Goal: Task Accomplishment & Management: Complete application form

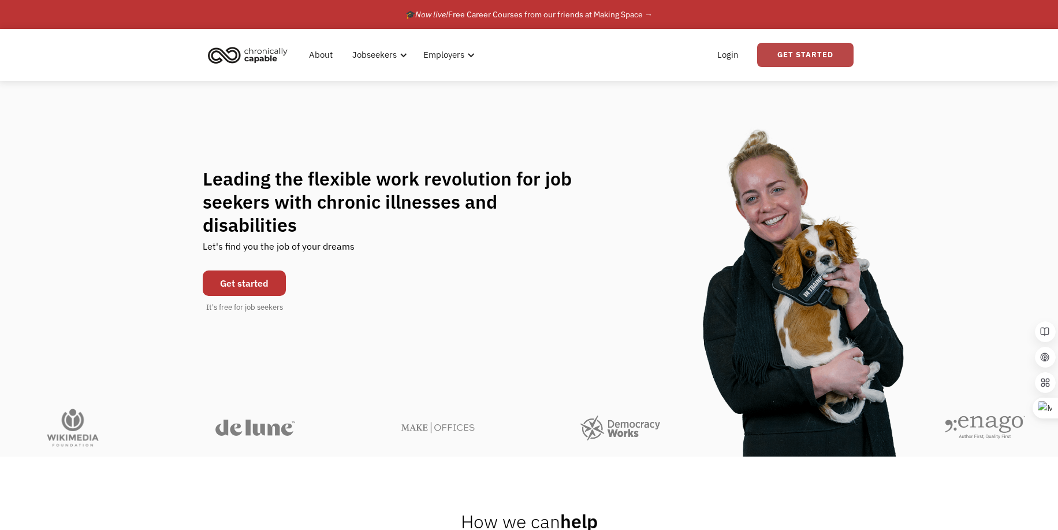
click at [821, 55] on link "Get Started" at bounding box center [805, 55] width 96 height 24
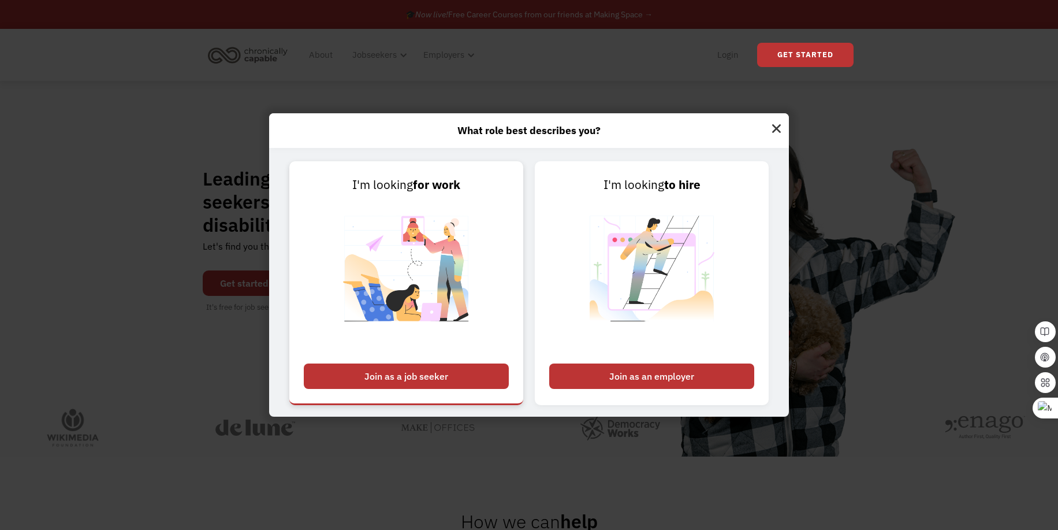
click at [411, 376] on div "Join as a job seeker" at bounding box center [406, 375] width 205 height 25
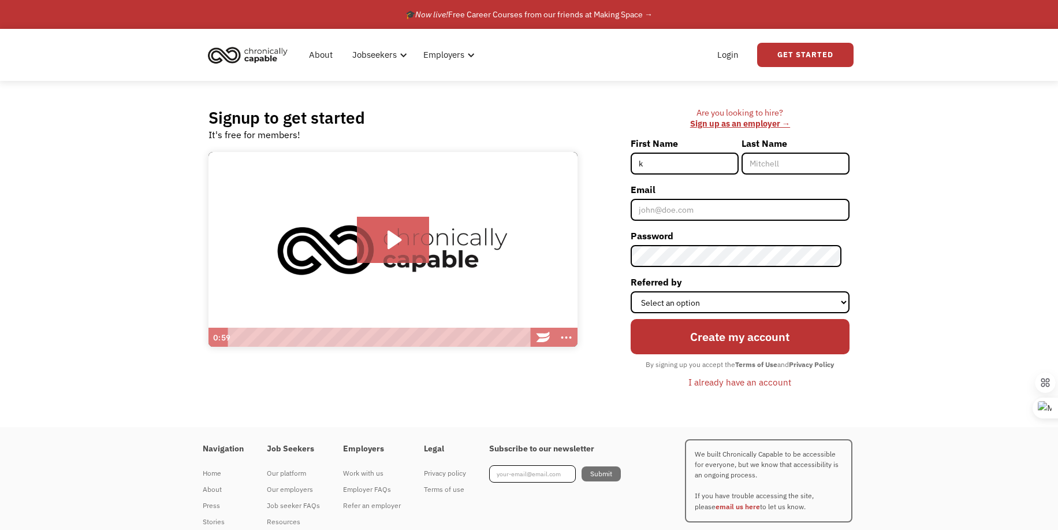
type input "Kristen"
type input "Digregorio"
type input "kristen.marie.digregorio@gmail.com"
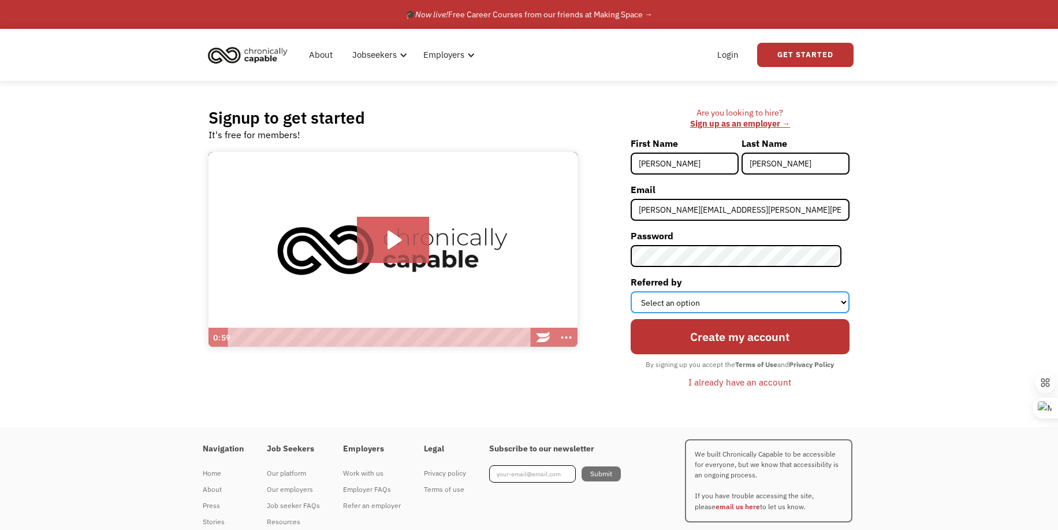
click at [709, 300] on select "Select an option Instagram Facebook Twitter Search Engine News Article Word of …" at bounding box center [740, 302] width 219 height 22
click at [638, 291] on select "Select an option Instagram Facebook Twitter Search Engine News Article Word of …" at bounding box center [740, 302] width 219 height 22
click at [660, 303] on select "Select an option Instagram Facebook Twitter Search Engine News Article Word of …" at bounding box center [740, 302] width 219 height 22
select select "Other"
click at [638, 291] on select "Select an option Instagram Facebook Twitter Search Engine News Article Word of …" at bounding box center [740, 302] width 219 height 22
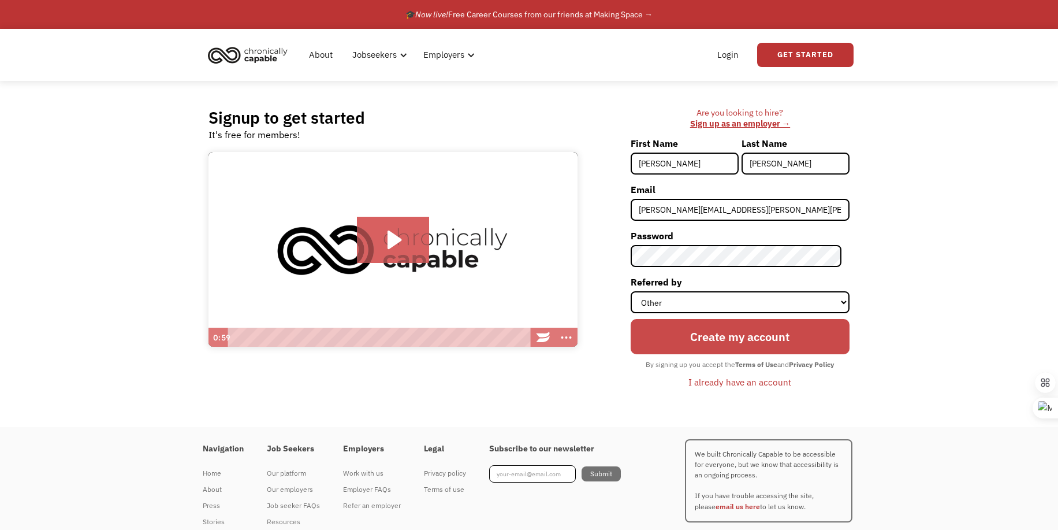
click at [683, 333] on input "Create my account" at bounding box center [740, 336] width 219 height 35
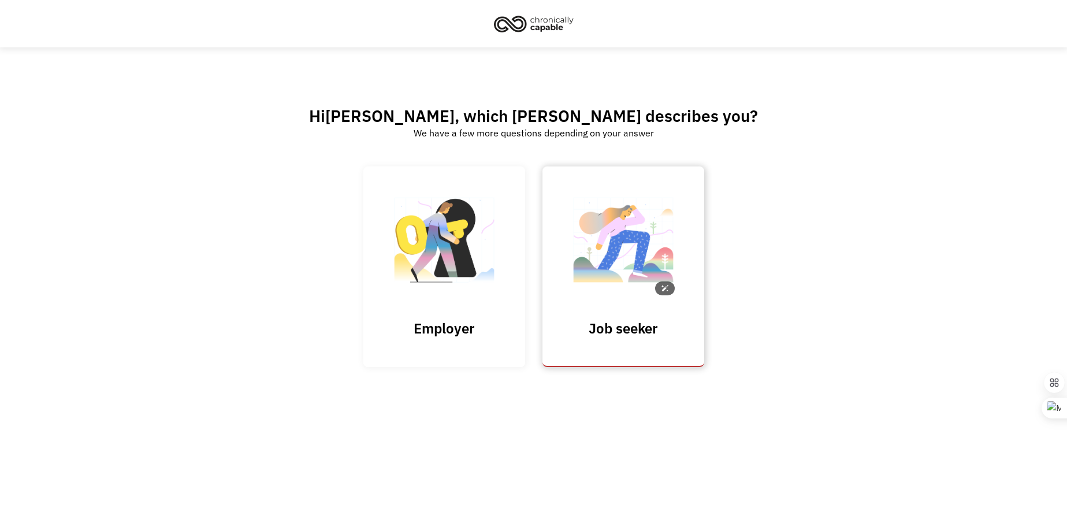
click at [593, 245] on img at bounding box center [623, 245] width 116 height 113
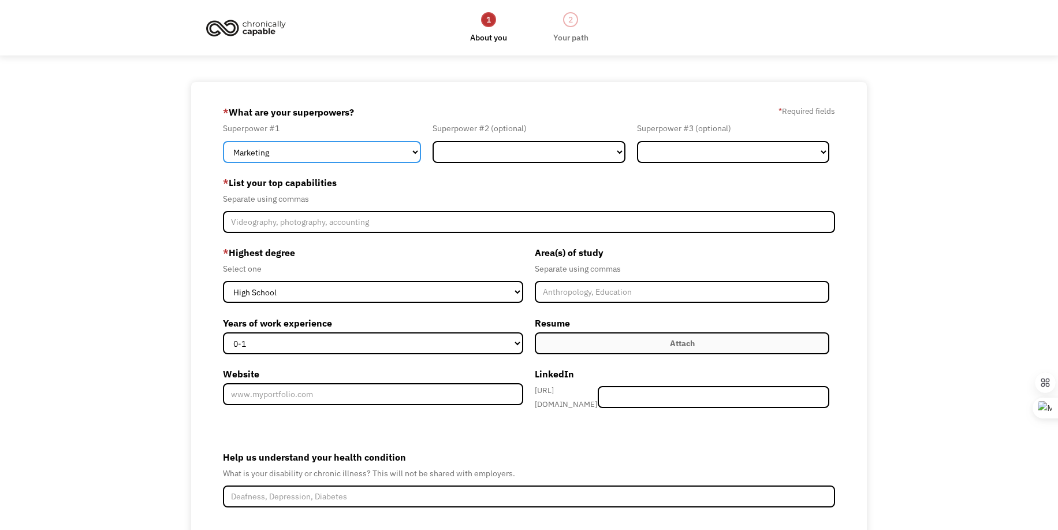
click at [313, 150] on select "Marketing Human Resources Finance Technology Operations Sales Industrial & Manu…" at bounding box center [322, 152] width 198 height 22
select select "Customer Service"
click at [223, 141] on select "Marketing Human Resources Finance Technology Operations Sales Industrial & Manu…" at bounding box center [322, 152] width 198 height 22
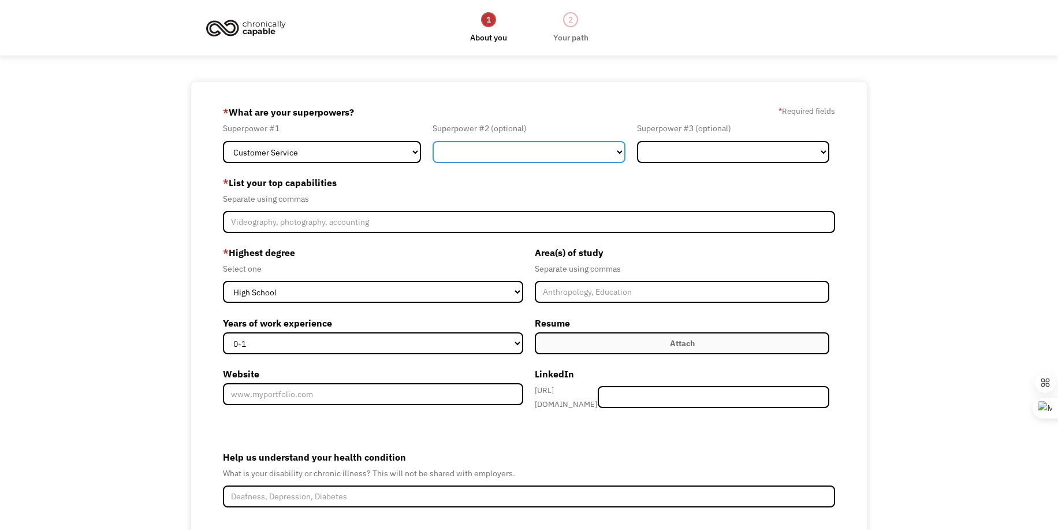
click at [488, 146] on select "Marketing Human Resources Finance Technology Operations Sales Industrial & Manu…" at bounding box center [529, 152] width 192 height 22
select select "Administration"
click at [433, 141] on select "Marketing Human Resources Finance Technology Operations Sales Industrial & Manu…" at bounding box center [529, 152] width 192 height 22
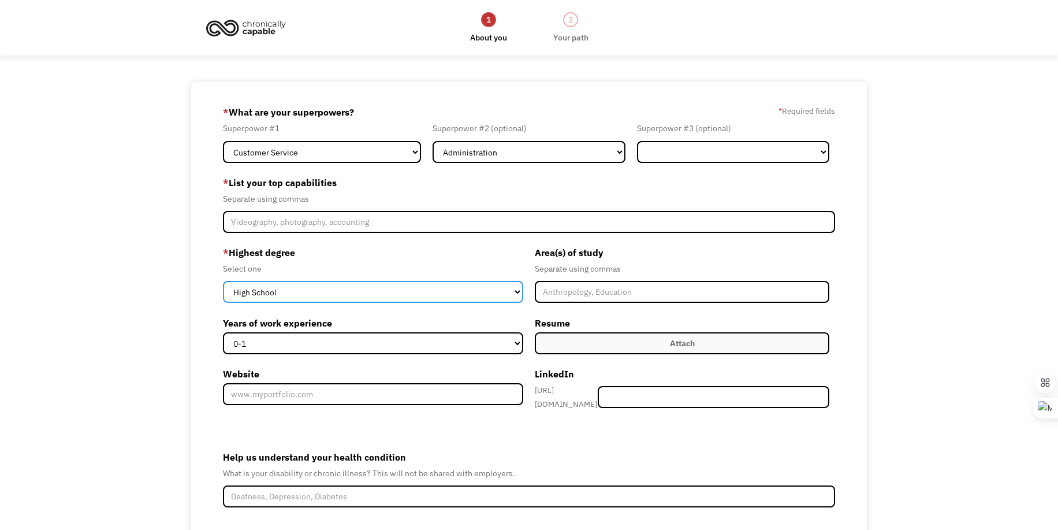
click at [484, 290] on select "High School Associates Bachelors Master's PhD" at bounding box center [373, 292] width 300 height 22
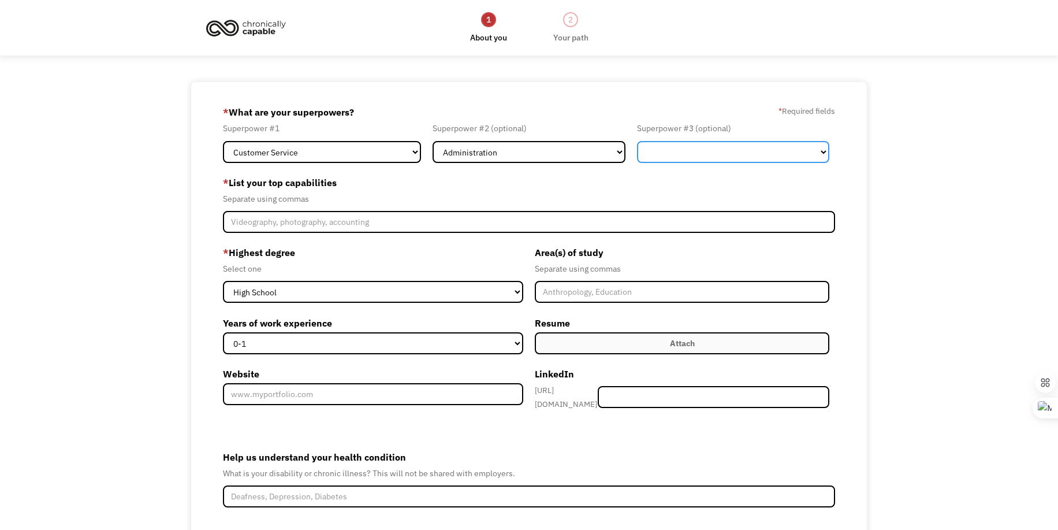
click at [660, 150] on select "Marketing Human Resources Finance Technology Operations Sales Industrial & Manu…" at bounding box center [733, 152] width 192 height 22
select select "Human Resources"
click at [637, 141] on select "Marketing Human Resources Finance Technology Operations Sales Industrial & Manu…" at bounding box center [733, 152] width 192 height 22
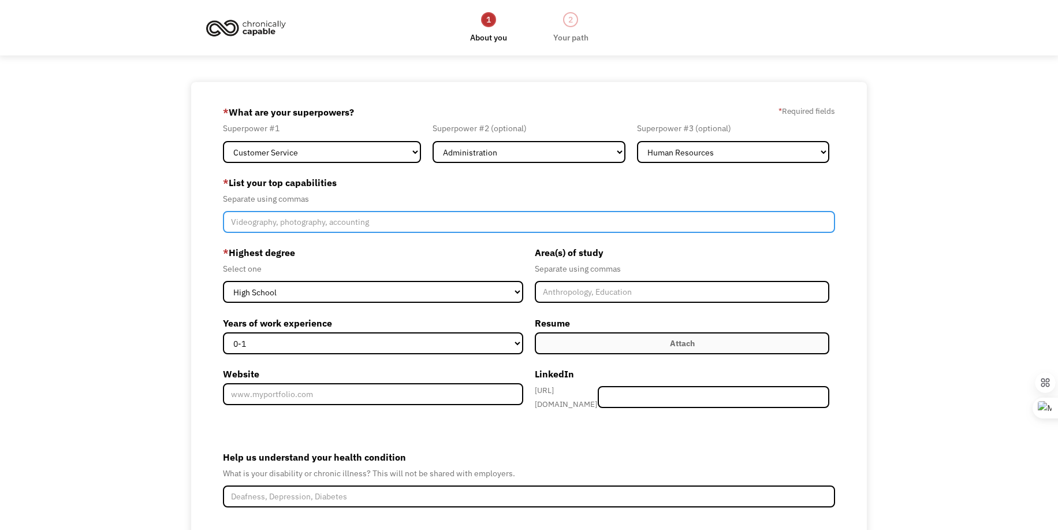
drag, startPoint x: 321, startPoint y: 214, endPoint x: 320, endPoint y: 229, distance: 15.6
click at [320, 229] on input "Member-Create-Step1" at bounding box center [529, 222] width 612 height 22
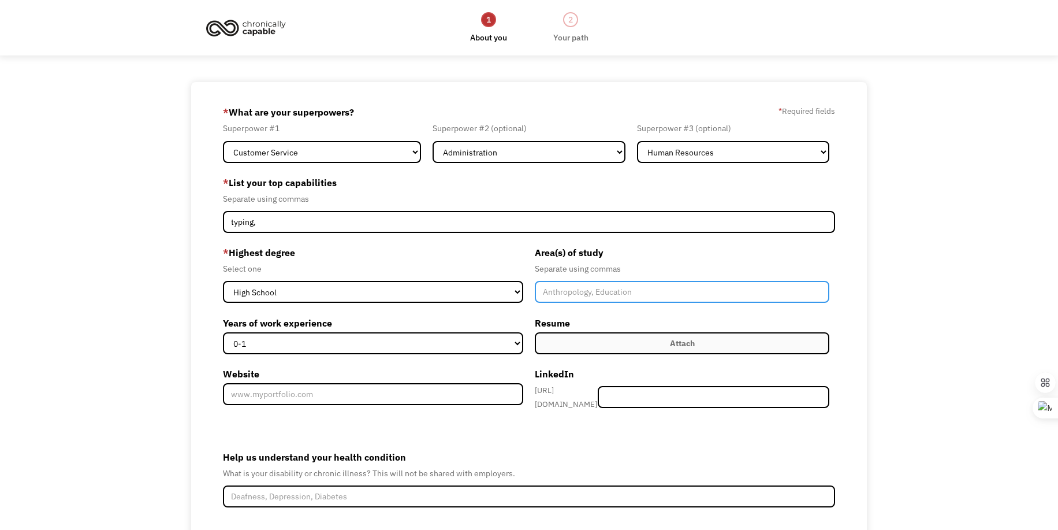
click at [644, 299] on input "Member-Create-Step1" at bounding box center [682, 292] width 295 height 22
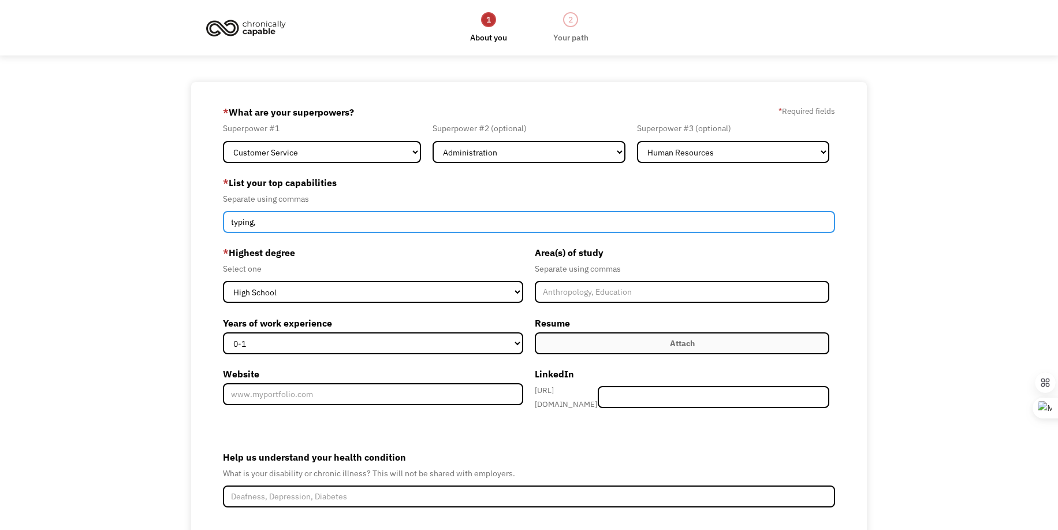
click at [307, 220] on input "typing," at bounding box center [529, 222] width 612 height 22
type input "typing, writing,"
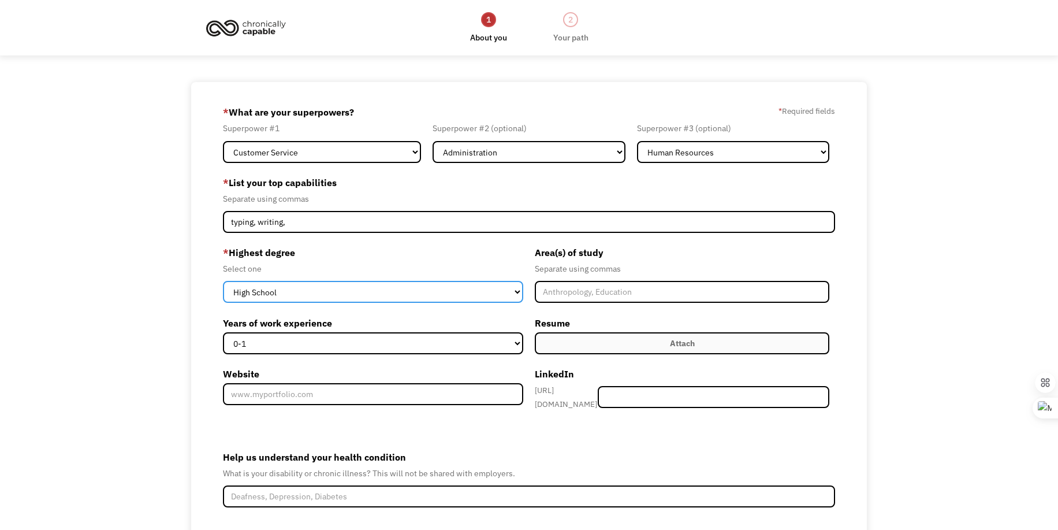
click at [299, 292] on select "High School Associates Bachelors Master's PhD" at bounding box center [373, 292] width 300 height 22
click at [223, 281] on select "High School Associates Bachelors Master's PhD" at bounding box center [373, 292] width 300 height 22
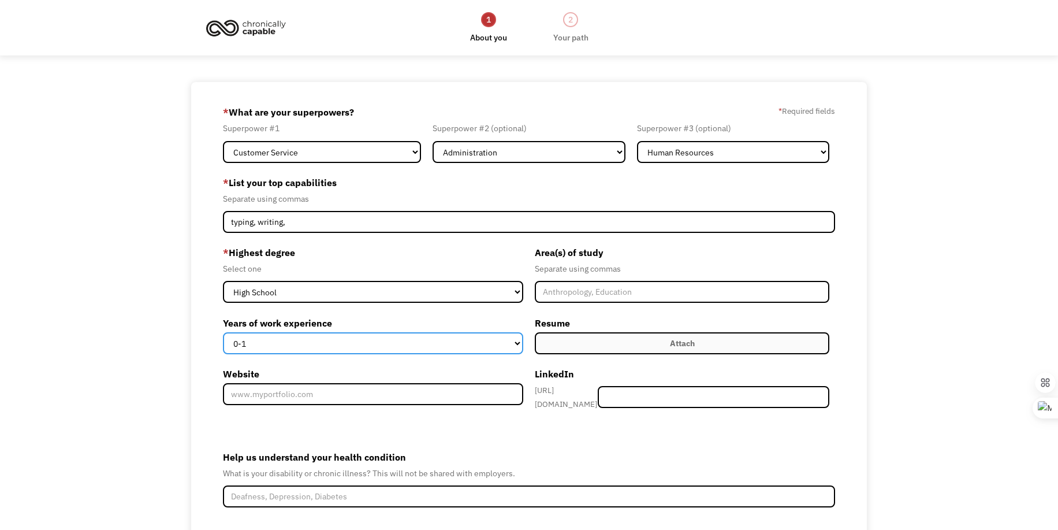
click at [328, 338] on select "0-1 2-4 5-10 11-15 15+" at bounding box center [373, 343] width 300 height 22
select select "11-15"
click at [223, 332] on select "0-1 2-4 5-10 11-15 15+" at bounding box center [373, 343] width 300 height 22
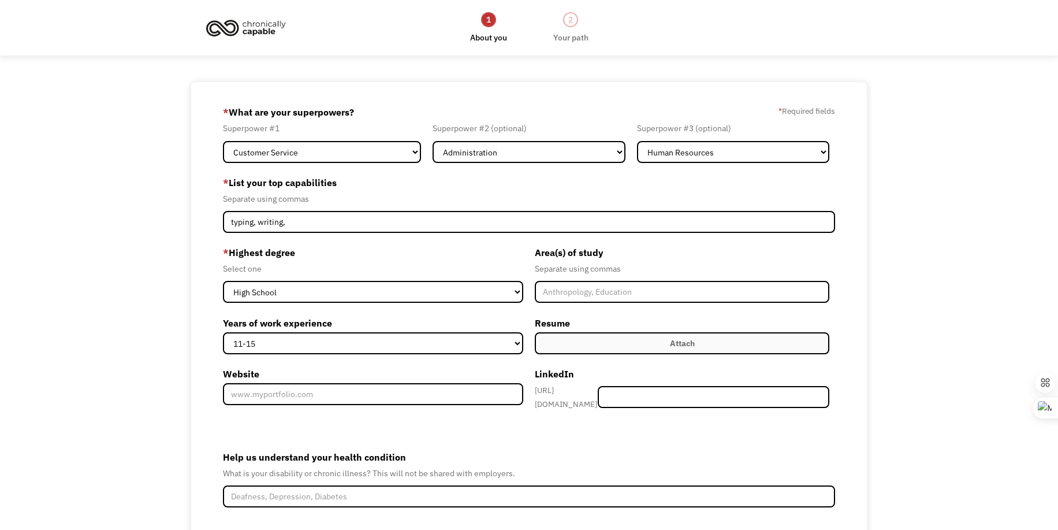
click at [579, 336] on label "Attach" at bounding box center [682, 343] width 295 height 22
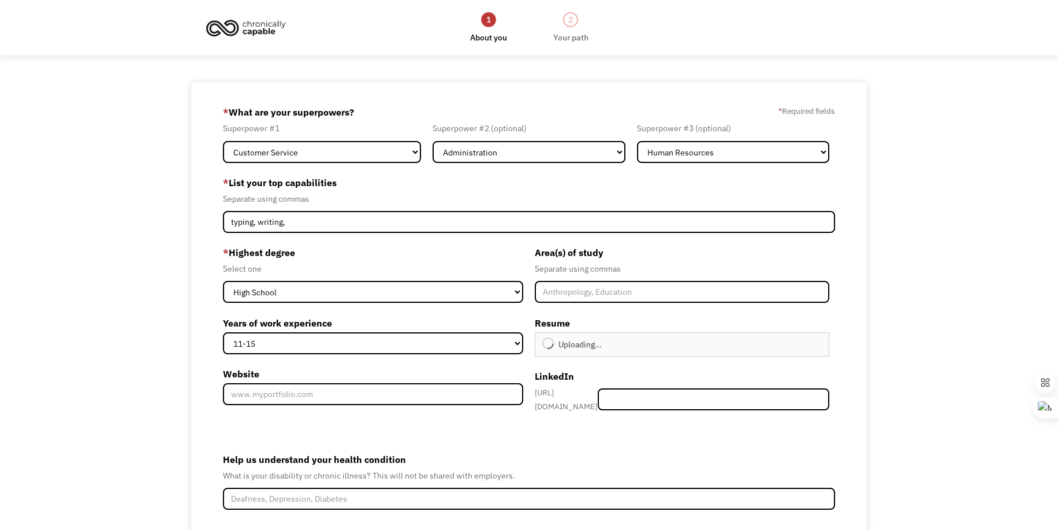
type input "Continue"
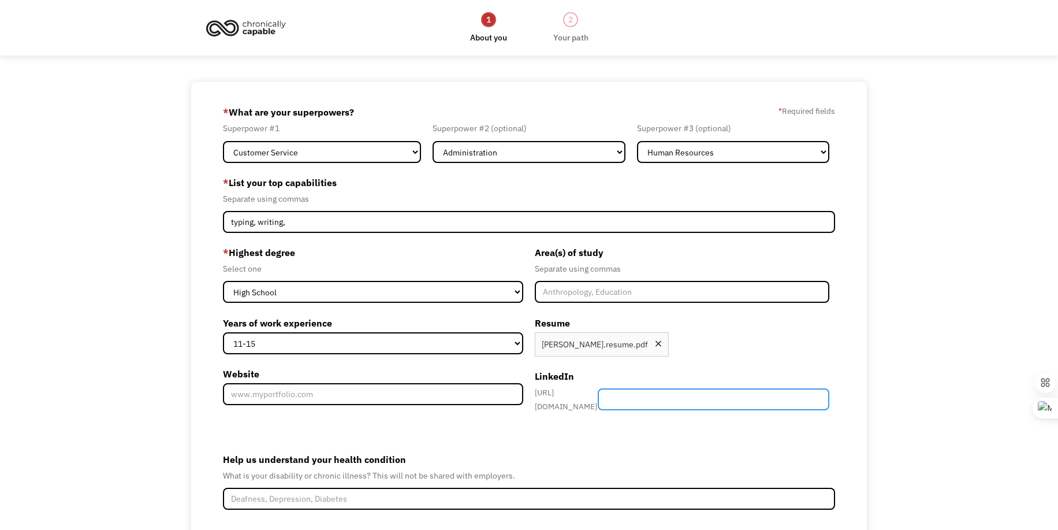
click at [713, 393] on input "Member-Create-Step1" at bounding box center [714, 399] width 232 height 22
